Goal: Task Accomplishment & Management: Manage account settings

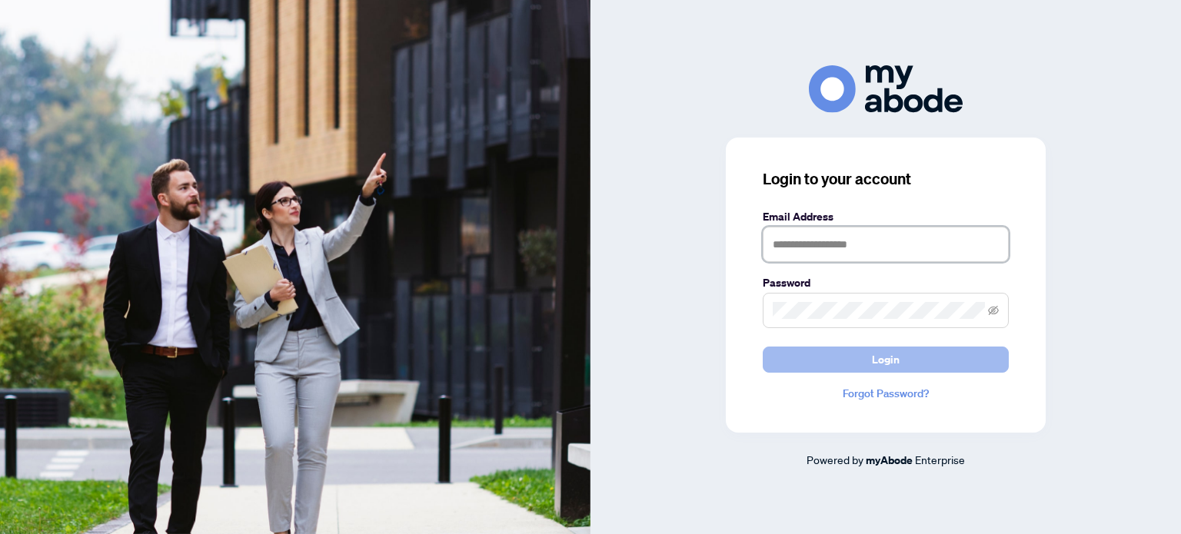
type input "**********"
click at [888, 356] on span "Login" at bounding box center [886, 359] width 28 height 25
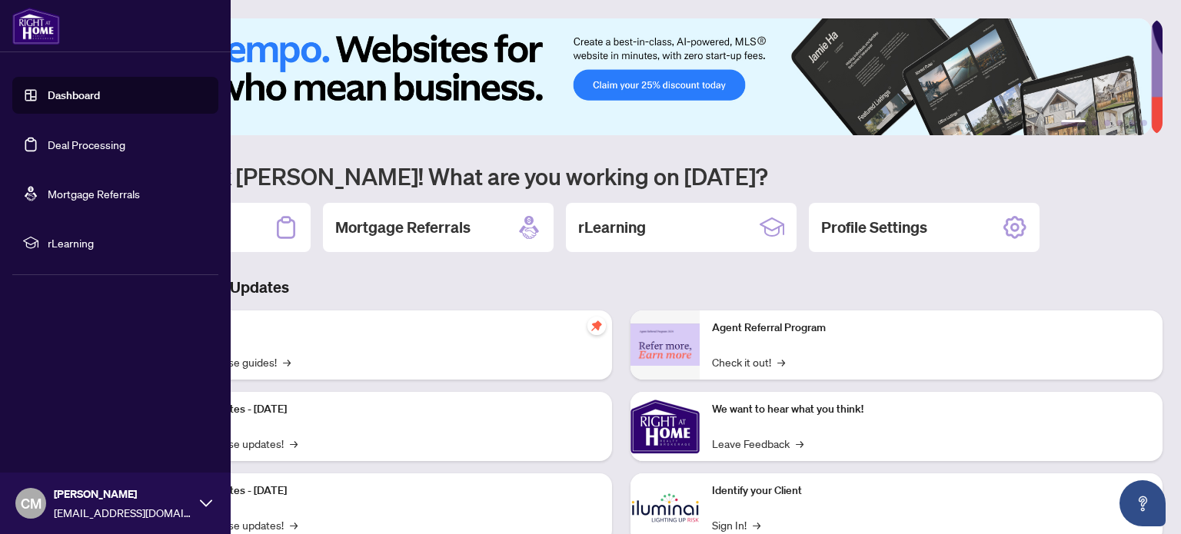
click at [48, 141] on link "Deal Processing" at bounding box center [87, 145] width 78 height 14
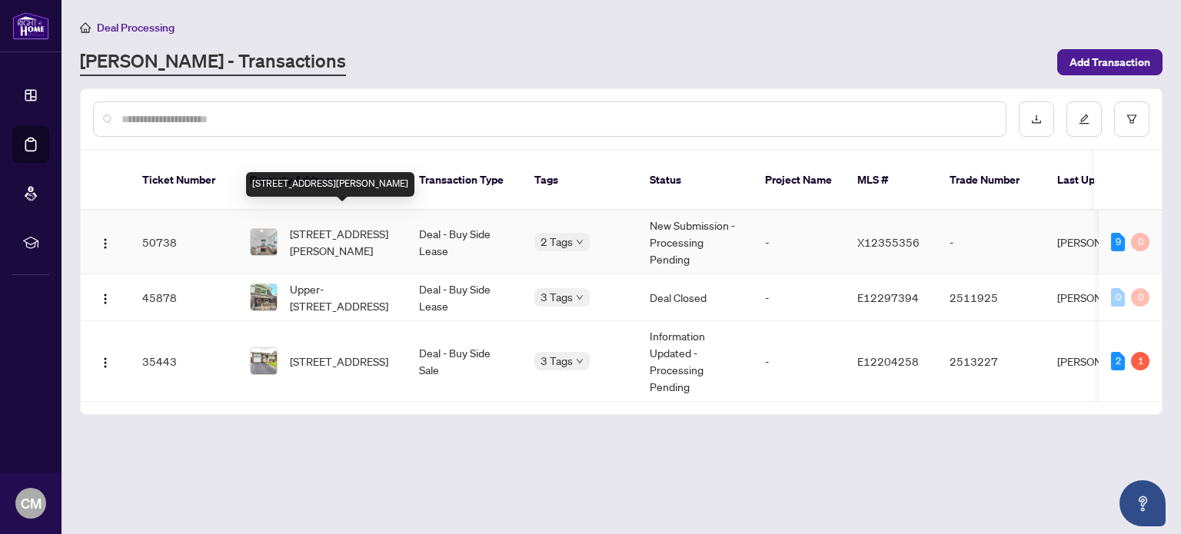
click at [348, 225] on span "[STREET_ADDRESS][PERSON_NAME]" at bounding box center [342, 242] width 105 height 34
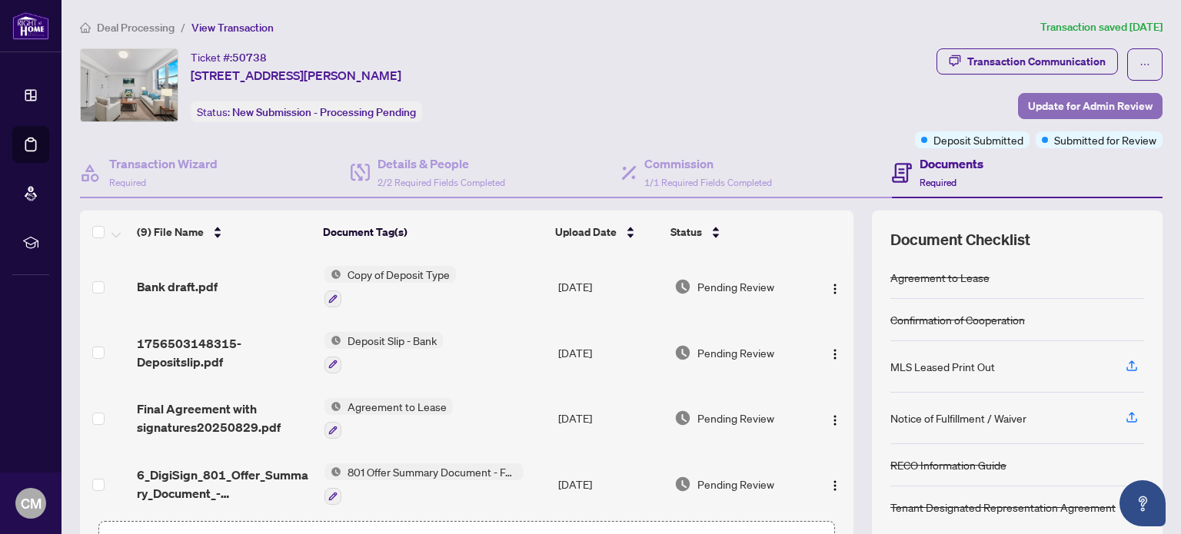
click at [1077, 101] on span "Update for Admin Review" at bounding box center [1090, 106] width 125 height 25
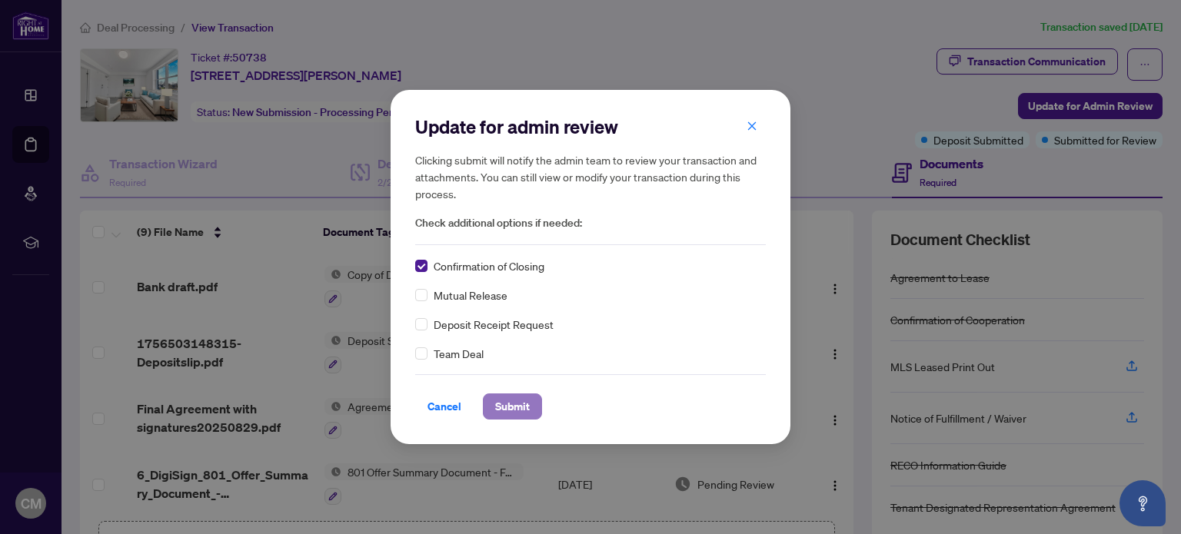
click at [511, 404] on span "Submit" at bounding box center [512, 406] width 35 height 25
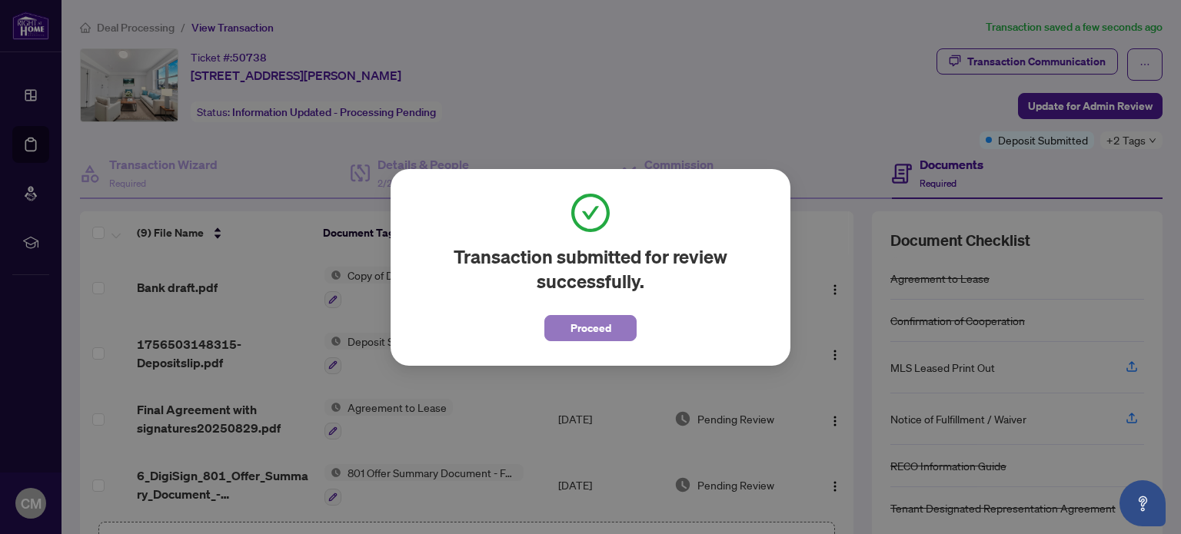
click at [593, 326] on span "Proceed" at bounding box center [590, 328] width 41 height 25
